Goal: Use online tool/utility

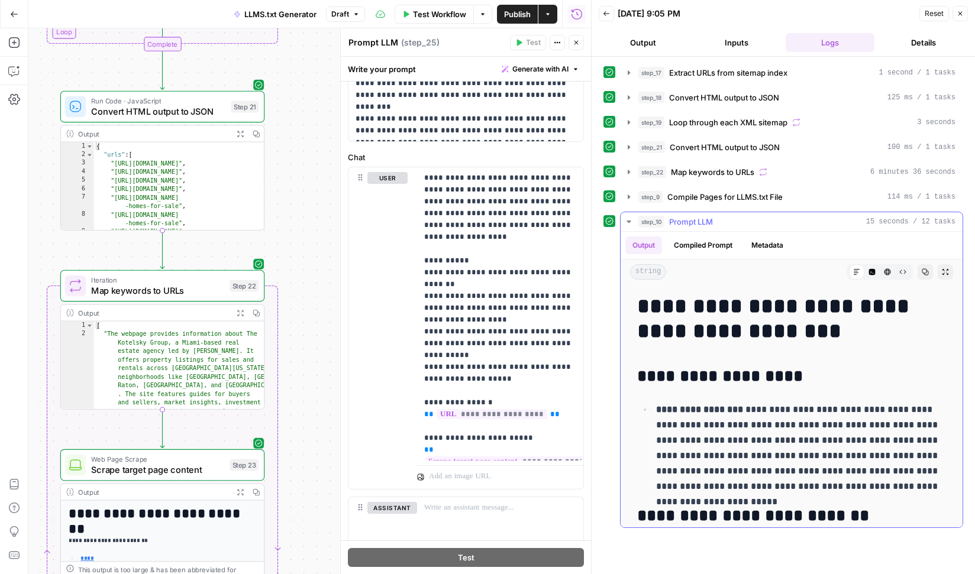
click at [876, 270] on button "Code Editor" at bounding box center [871, 271] width 15 height 15
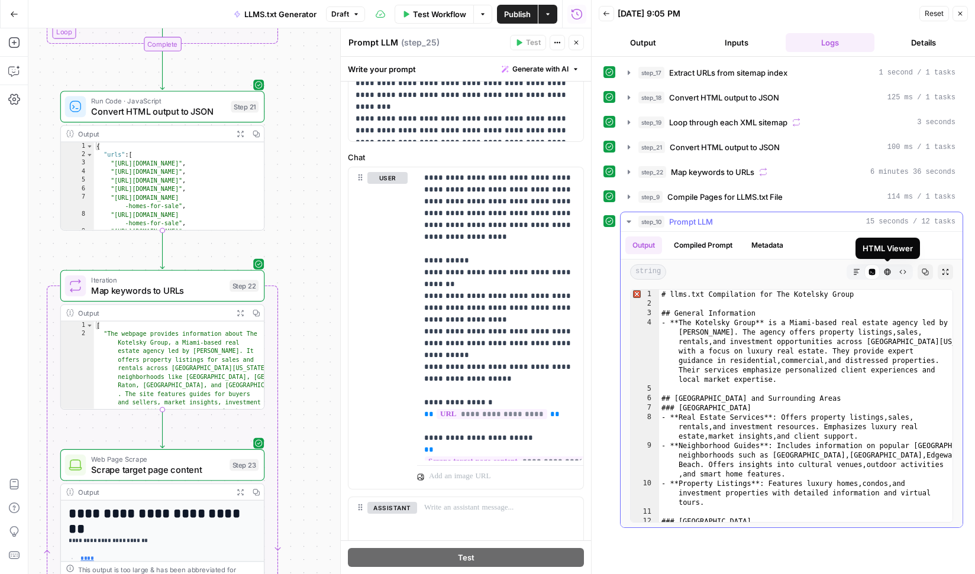
click at [890, 270] on icon "button" at bounding box center [887, 272] width 7 height 7
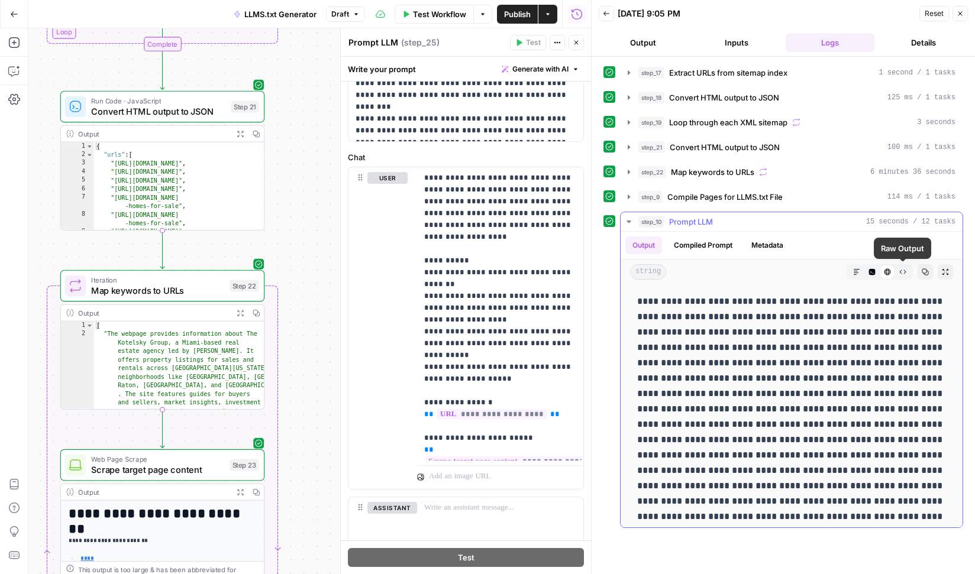
click at [905, 270] on icon "button" at bounding box center [902, 272] width 7 height 7
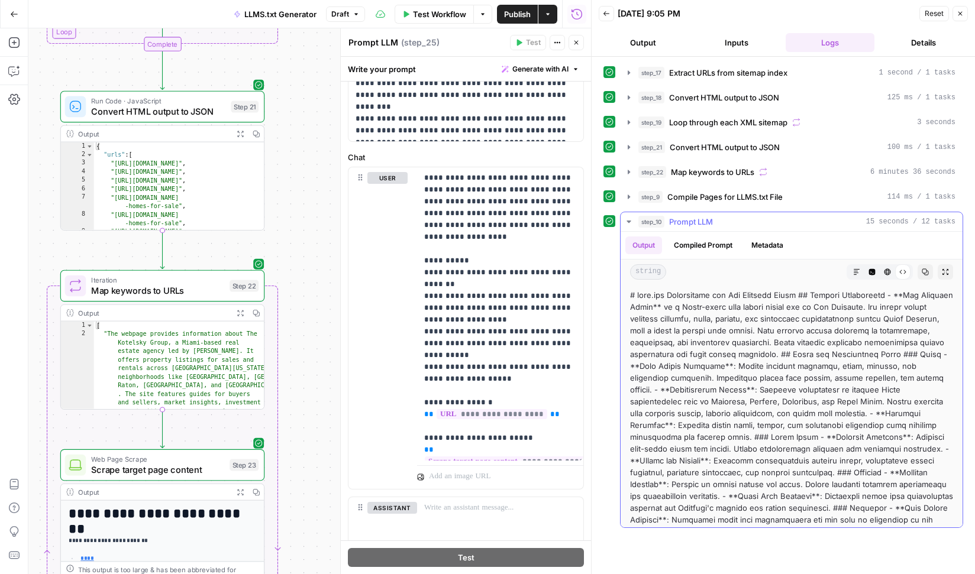
click at [889, 270] on icon "button" at bounding box center [887, 272] width 7 height 7
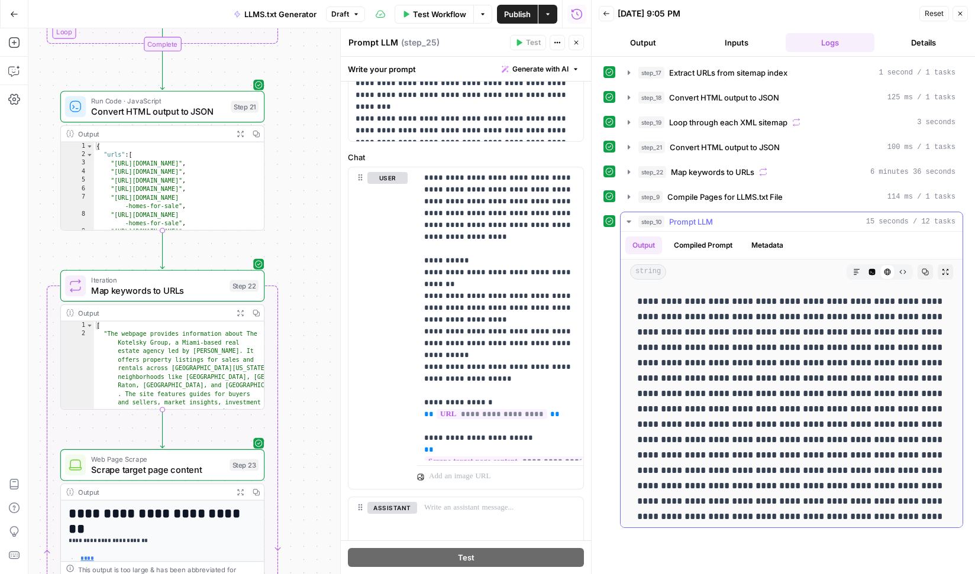
click at [858, 269] on icon "button" at bounding box center [856, 272] width 7 height 7
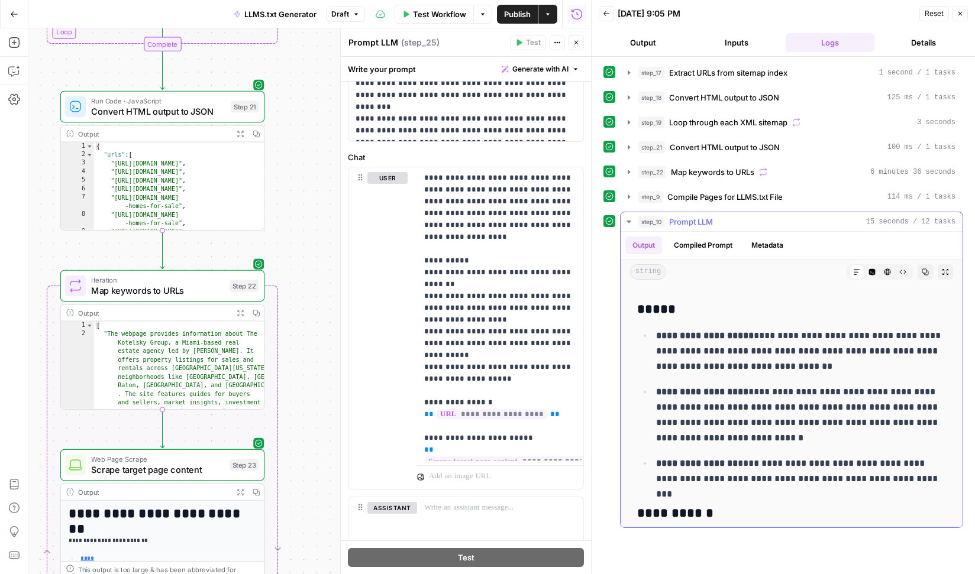
scroll to position [243, 0]
click at [731, 356] on p "**********" at bounding box center [801, 351] width 290 height 46
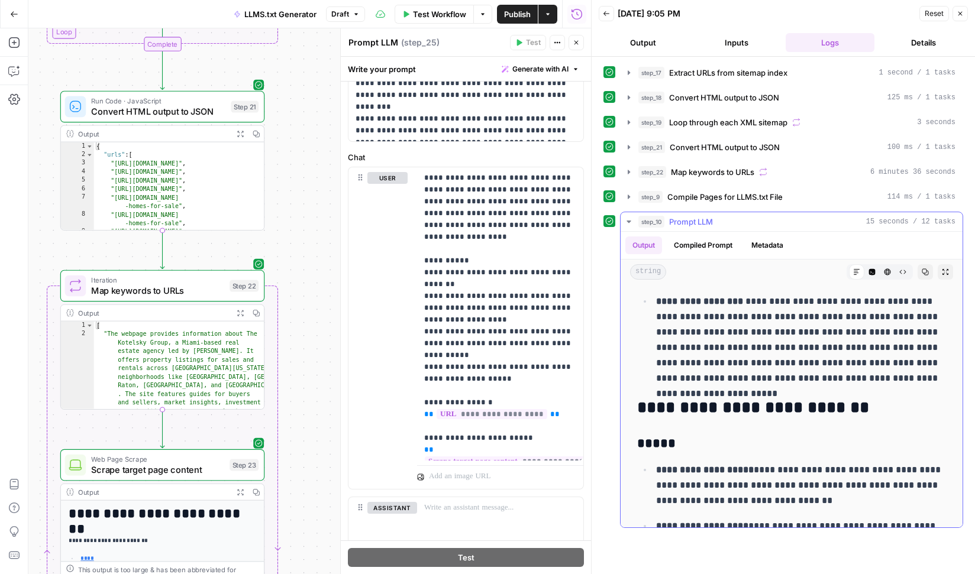
scroll to position [0, 0]
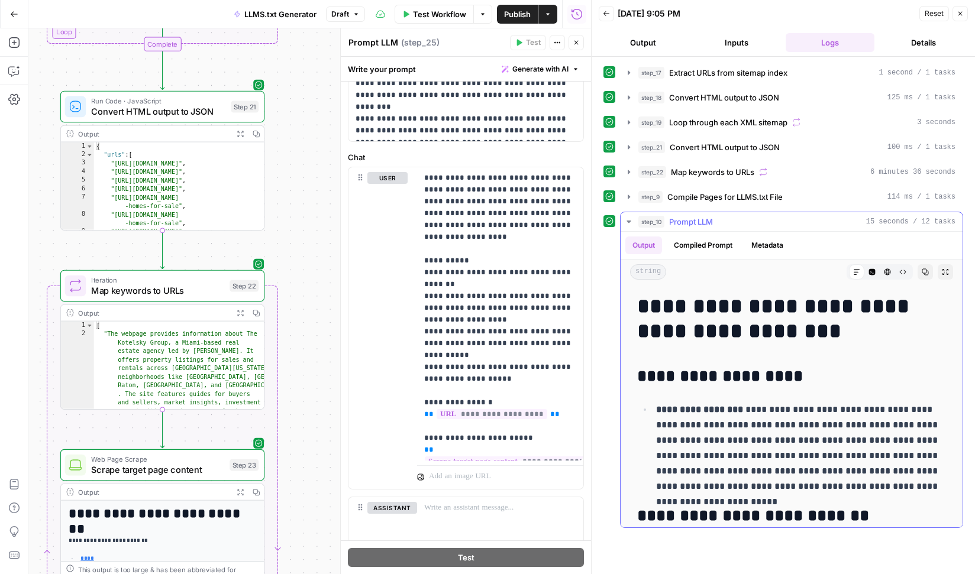
click at [632, 225] on icon "button" at bounding box center [628, 221] width 9 height 9
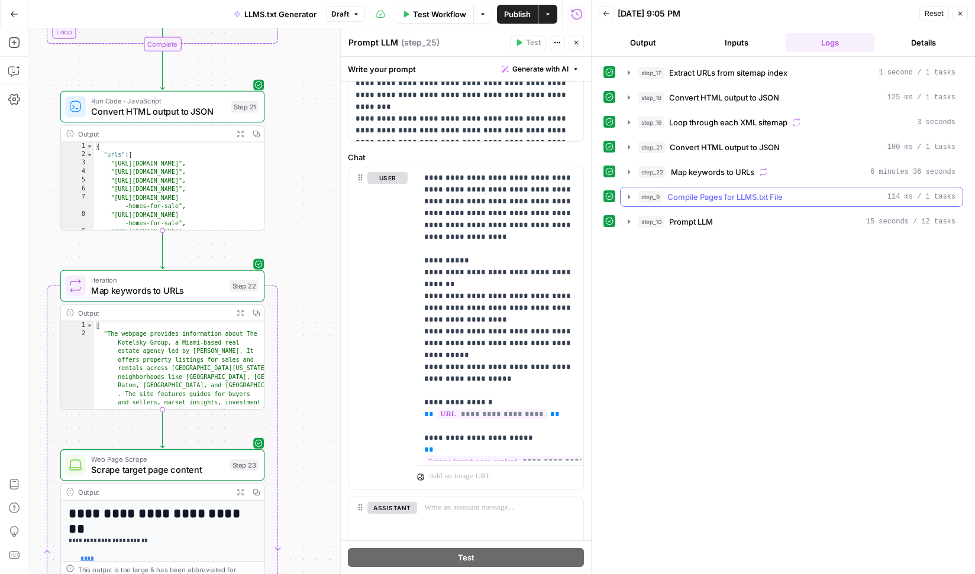
click at [629, 196] on icon "button" at bounding box center [629, 197] width 2 height 4
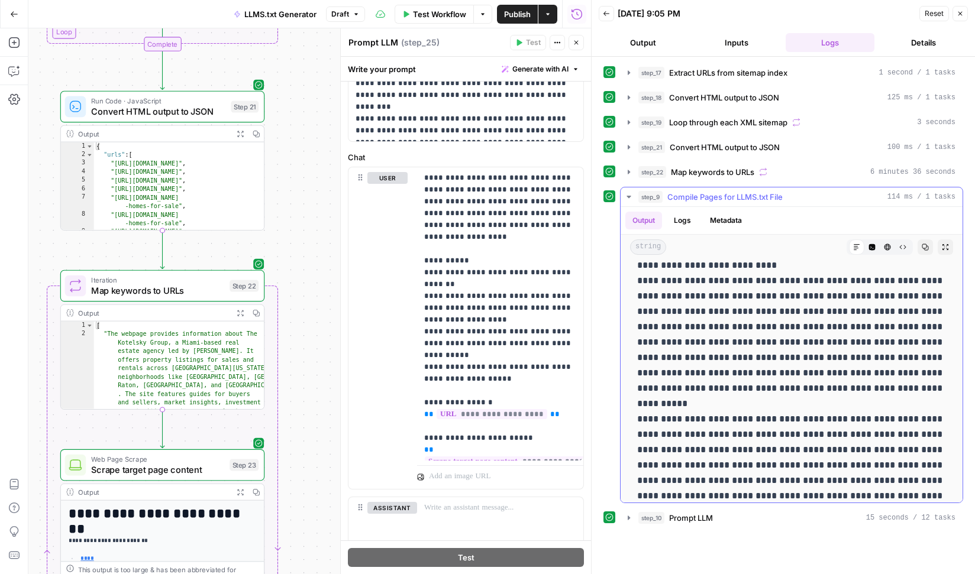
scroll to position [767, 0]
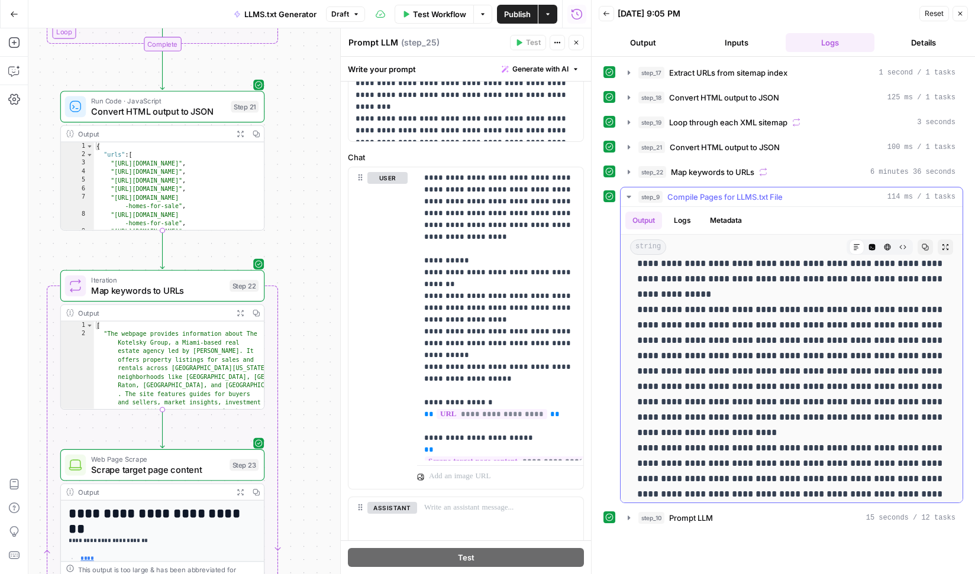
click at [628, 195] on icon "button" at bounding box center [628, 196] width 9 height 9
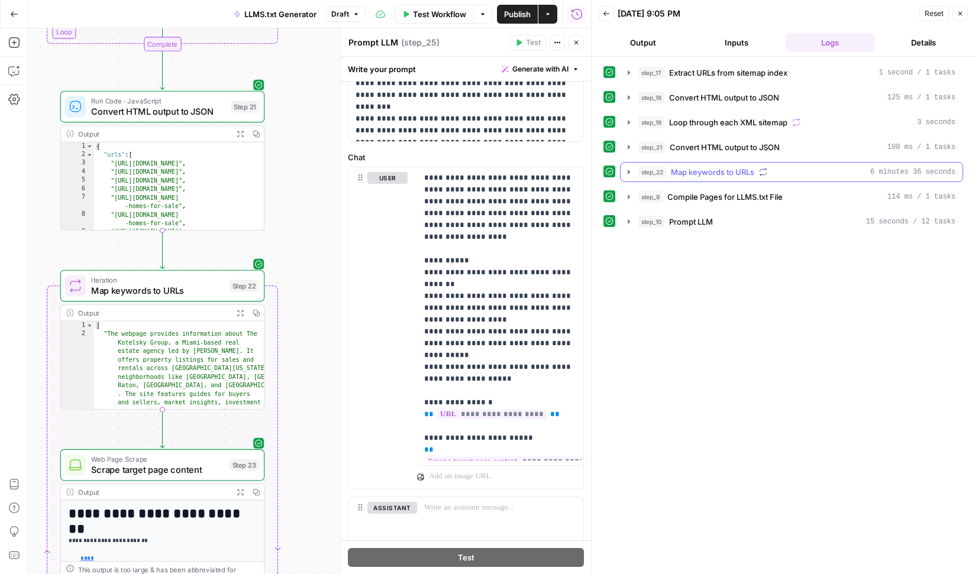
click at [626, 172] on icon "button" at bounding box center [628, 171] width 9 height 9
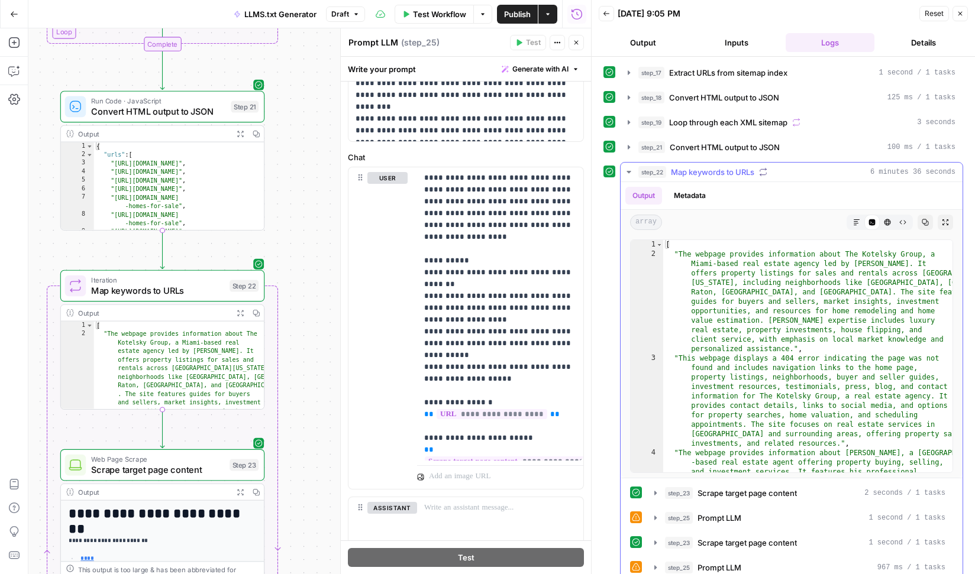
click at [626, 172] on icon "button" at bounding box center [628, 171] width 9 height 9
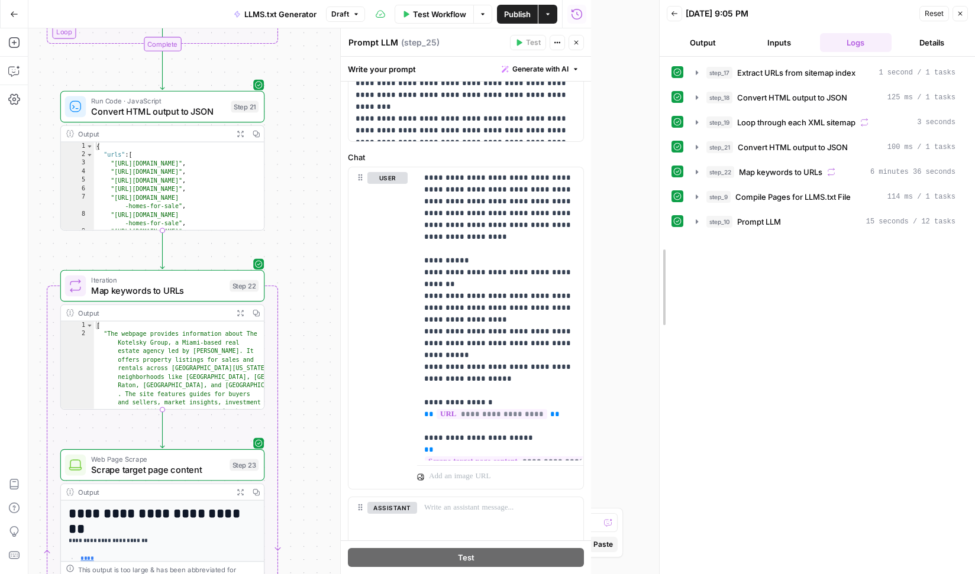
drag, startPoint x: 590, startPoint y: 243, endPoint x: 671, endPoint y: 247, distance: 81.2
click at [666, 247] on div at bounding box center [660, 287] width 12 height 574
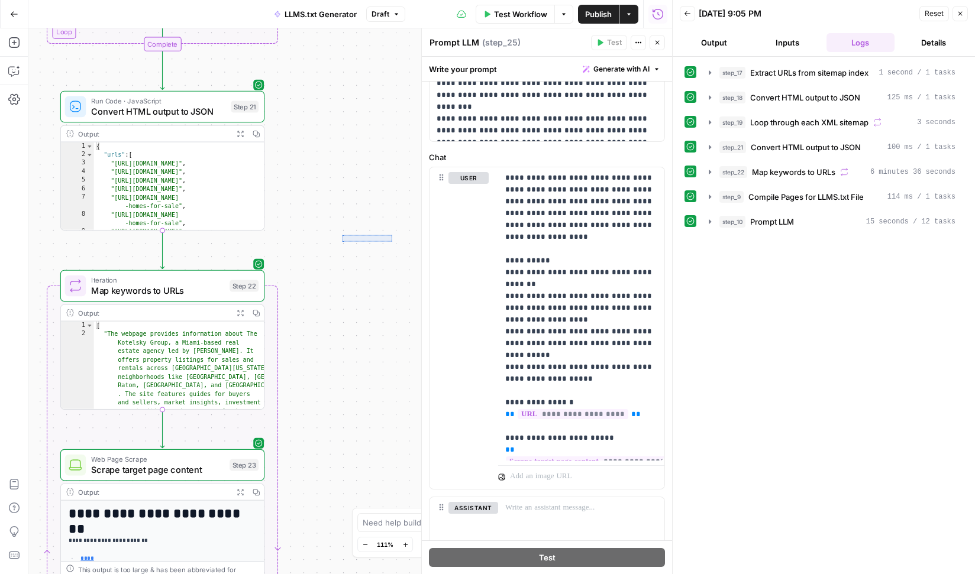
drag, startPoint x: 392, startPoint y: 241, endPoint x: 357, endPoint y: 240, distance: 35.0
click at [350, 239] on div "Workflow Set Inputs Inputs Web Page Scrape Extract URLs from sitemap index Step…" at bounding box center [350, 301] width 644 height 546
click at [349, 276] on div "Workflow Set Inputs Inputs Web Page Scrape Extract URLs from sitemap index Step…" at bounding box center [350, 301] width 644 height 546
